Goal: Transaction & Acquisition: Purchase product/service

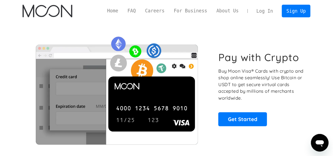
click at [271, 12] on link "Log In" at bounding box center [265, 11] width 26 height 12
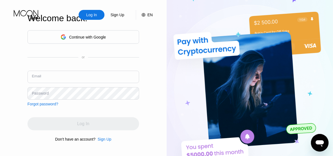
click at [75, 80] on input "text" at bounding box center [83, 77] width 112 height 12
type input "[PERSON_NAME][EMAIL_ADDRESS][DOMAIN_NAME]"
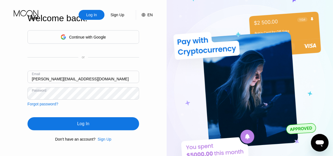
click at [66, 128] on div "Log In" at bounding box center [83, 123] width 112 height 13
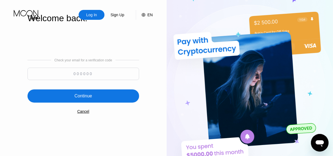
click at [120, 71] on input at bounding box center [83, 74] width 112 height 12
paste input "788719"
type input "788719"
click at [96, 97] on div "Continue" at bounding box center [83, 95] width 112 height 13
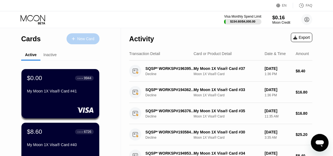
click at [87, 40] on div "New Card" at bounding box center [85, 39] width 17 height 5
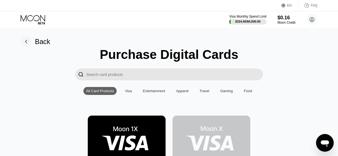
click at [121, 115] on img at bounding box center [127, 139] width 78 height 49
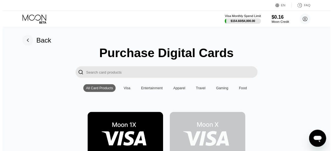
scroll to position [49, 0]
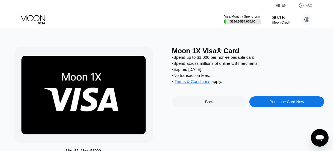
click at [283, 104] on div "Purchase Card Now" at bounding box center [287, 102] width 34 height 4
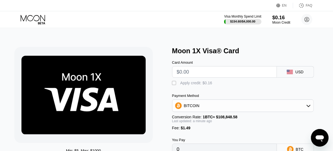
click at [208, 73] on input "text" at bounding box center [224, 72] width 95 height 11
type input "$14"
type input "0.00014231"
type input "$14"
click at [175, 84] on div "" at bounding box center [174, 83] width 5 height 5
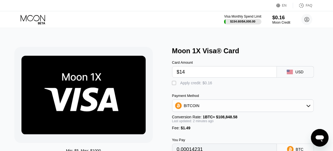
type input "0.00014084"
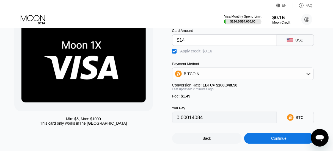
scroll to position [32, 0]
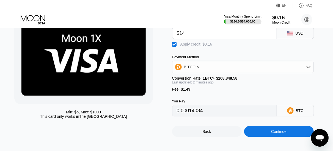
scroll to position [39, 0]
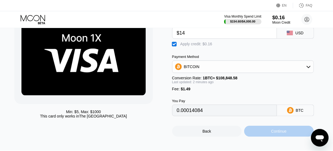
click at [274, 134] on div "Continue" at bounding box center [278, 131] width 15 height 4
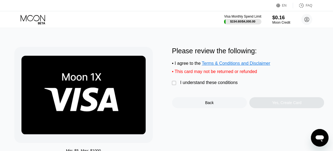
click at [209, 85] on div "I understand these conditions" at bounding box center [208, 82] width 57 height 5
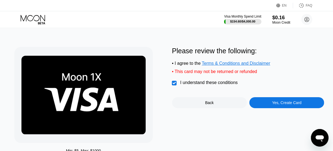
click at [279, 105] on div "Yes, Create Card" at bounding box center [286, 103] width 29 height 4
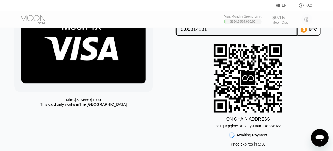
scroll to position [49, 0]
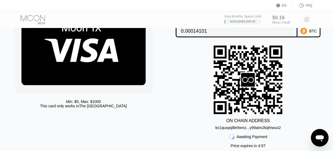
scroll to position [49, 0]
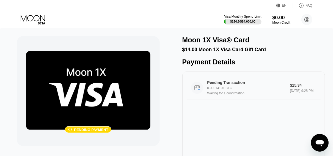
click at [268, 95] on div "Waiting for 1 confirmation" at bounding box center [249, 93] width 85 height 4
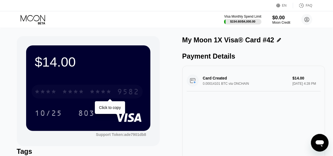
click at [93, 95] on div "* * * *" at bounding box center [101, 92] width 22 height 9
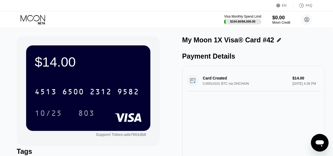
click at [33, 16] on icon at bounding box center [34, 20] width 26 height 10
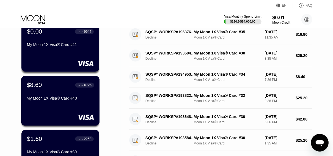
scroll to position [101, 0]
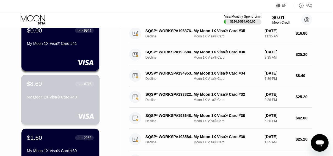
click at [47, 99] on div "My Moon 1X Visa® Card #40" at bounding box center [60, 97] width 67 height 4
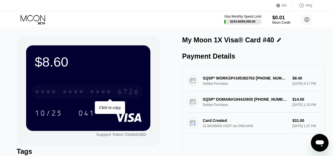
click at [114, 95] on div "* * * * * * * * * * * * 6726" at bounding box center [87, 92] width 111 height 14
